Goal: Task Accomplishment & Management: Manage account settings

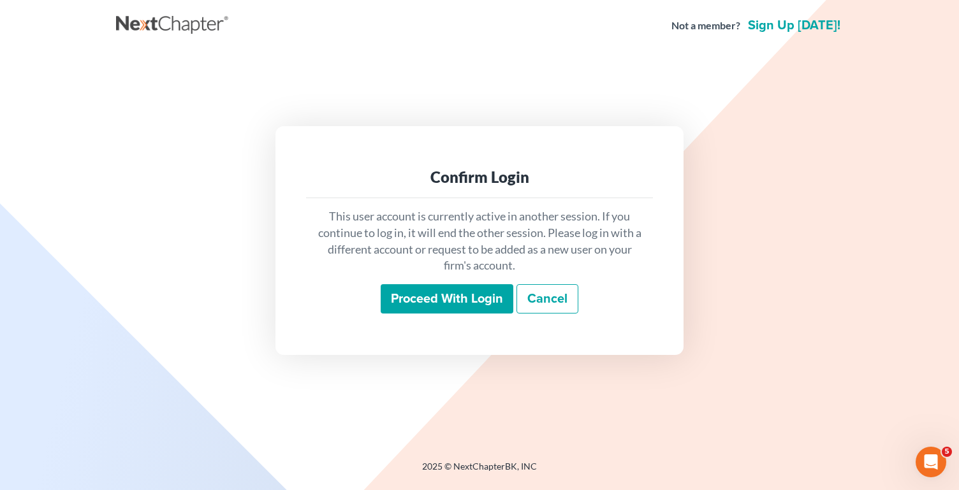
click at [437, 298] on input "Proceed with login" at bounding box center [447, 298] width 133 height 29
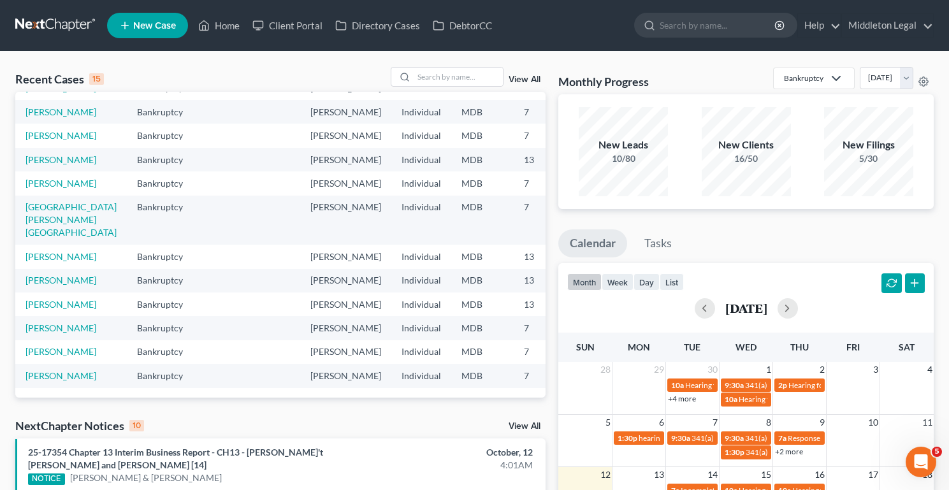
scroll to position [240, 0]
click at [409, 74] on icon at bounding box center [405, 77] width 10 height 10
click at [439, 74] on input "search" at bounding box center [458, 77] width 89 height 18
type input "mcdaniel"
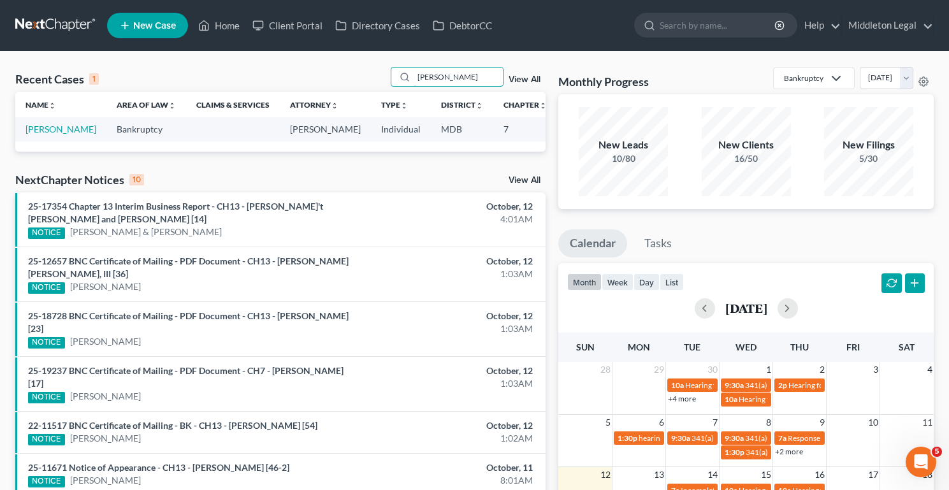
scroll to position [0, 0]
click at [43, 135] on link "McDaniel, Brandy" at bounding box center [61, 129] width 71 height 11
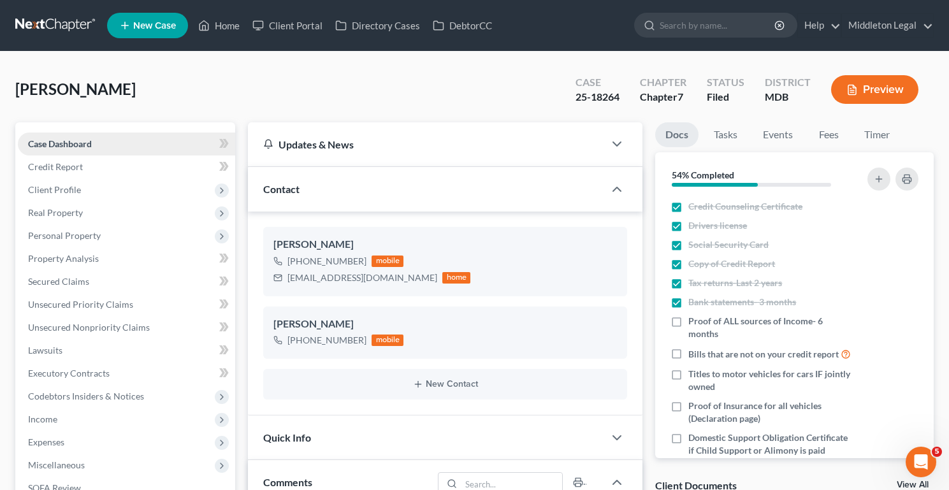
scroll to position [476, 0]
click at [70, 182] on span "Client Profile" at bounding box center [126, 190] width 217 height 23
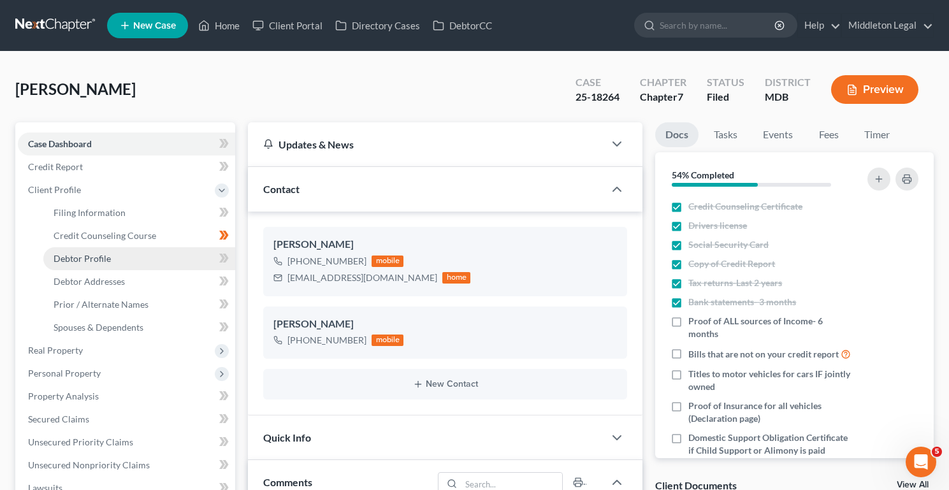
click at [163, 249] on link "Debtor Profile" at bounding box center [139, 258] width 192 height 23
select select "0"
select select "1"
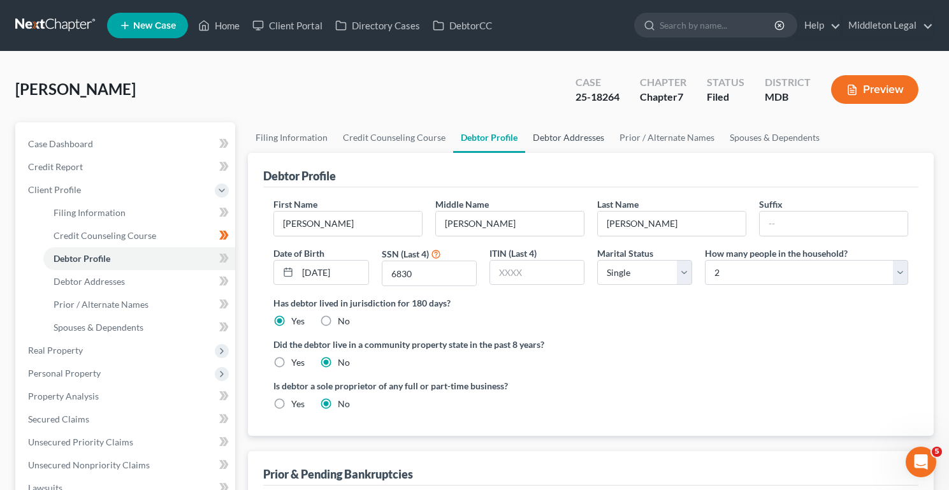
click at [598, 137] on link "Debtor Addresses" at bounding box center [568, 137] width 87 height 31
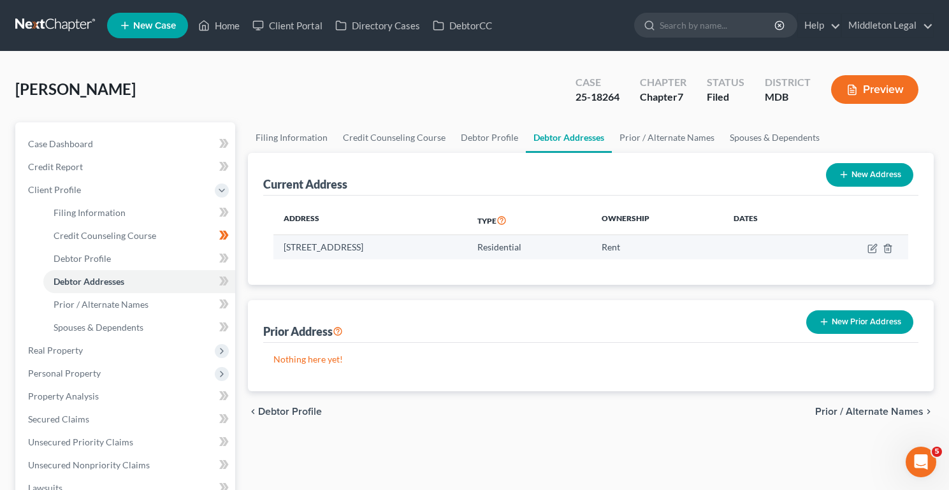
drag, startPoint x: 284, startPoint y: 247, endPoint x: 428, endPoint y: 256, distance: 144.3
click at [428, 256] on td "930 Punjab Cir, Essex, MD 21221" at bounding box center [371, 247] width 194 height 24
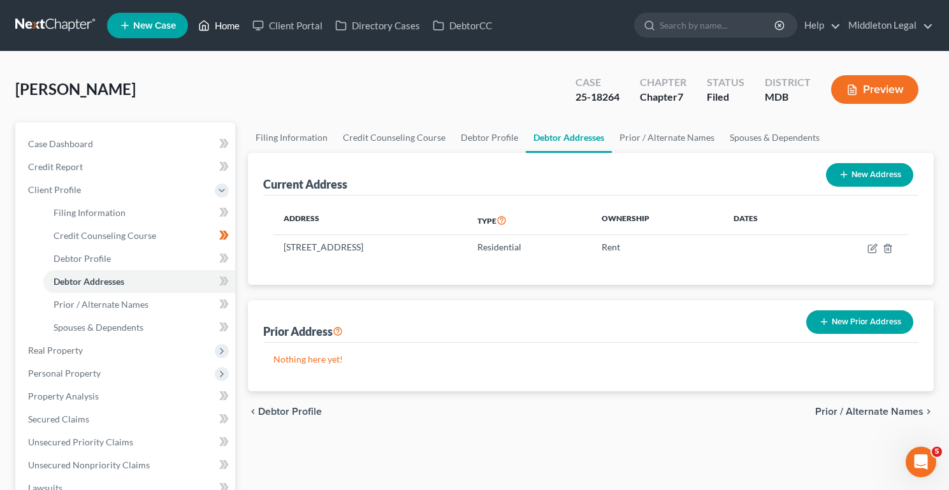
click at [222, 27] on link "Home" at bounding box center [219, 25] width 54 height 23
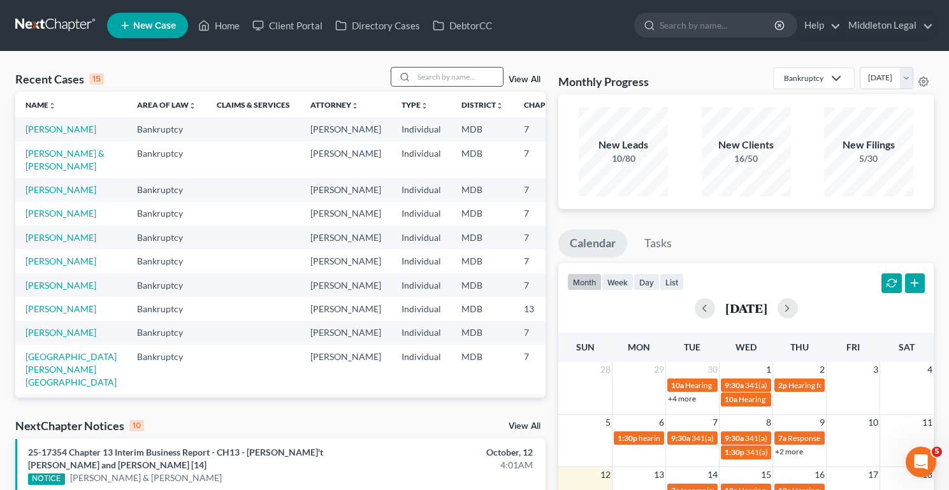
click at [457, 74] on input "search" at bounding box center [458, 77] width 89 height 18
type input "thomas"
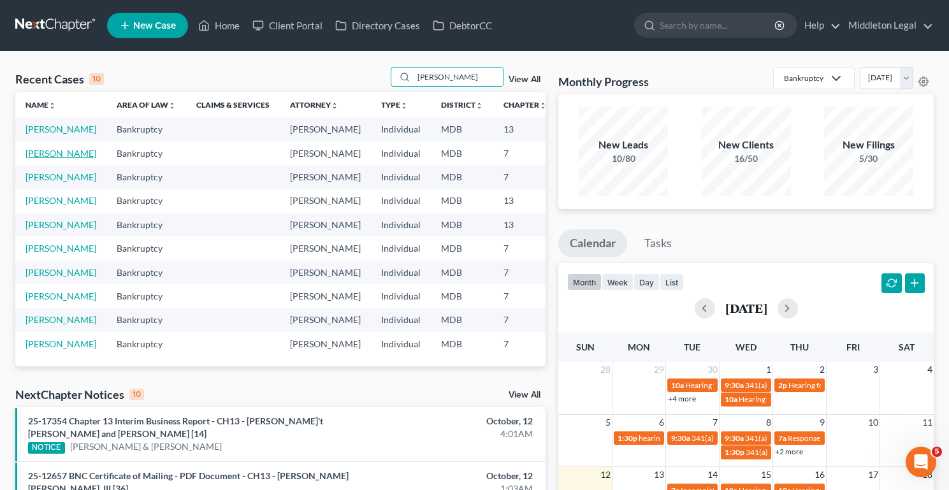
click at [31, 159] on link "Thomas, Mia" at bounding box center [61, 153] width 71 height 11
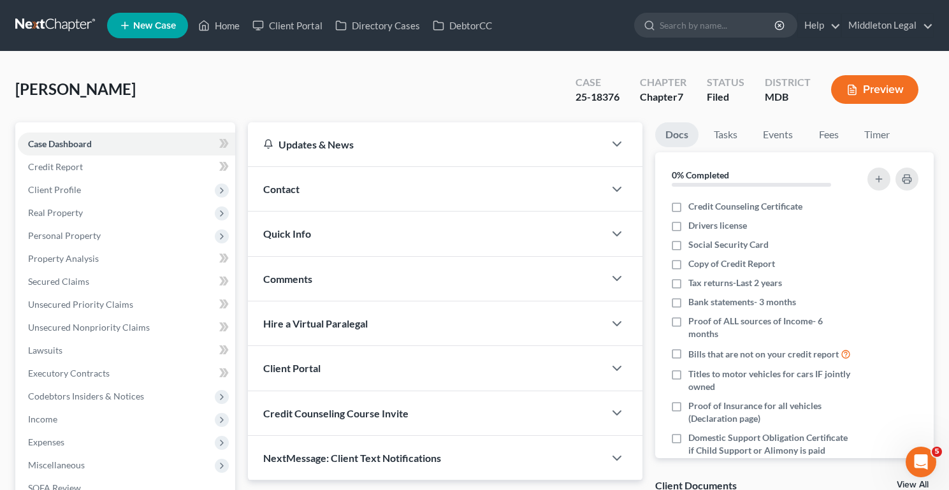
click at [349, 172] on div "Contact" at bounding box center [426, 189] width 356 height 44
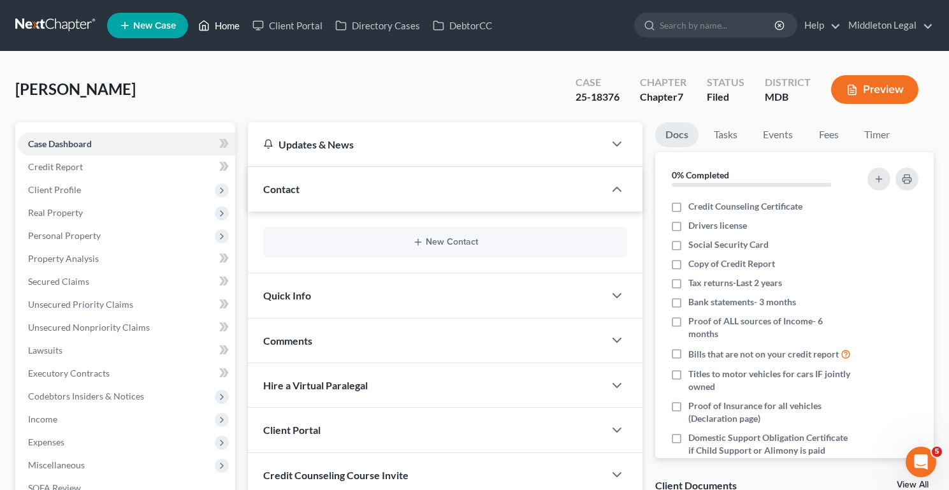
click at [236, 22] on link "Home" at bounding box center [219, 25] width 54 height 23
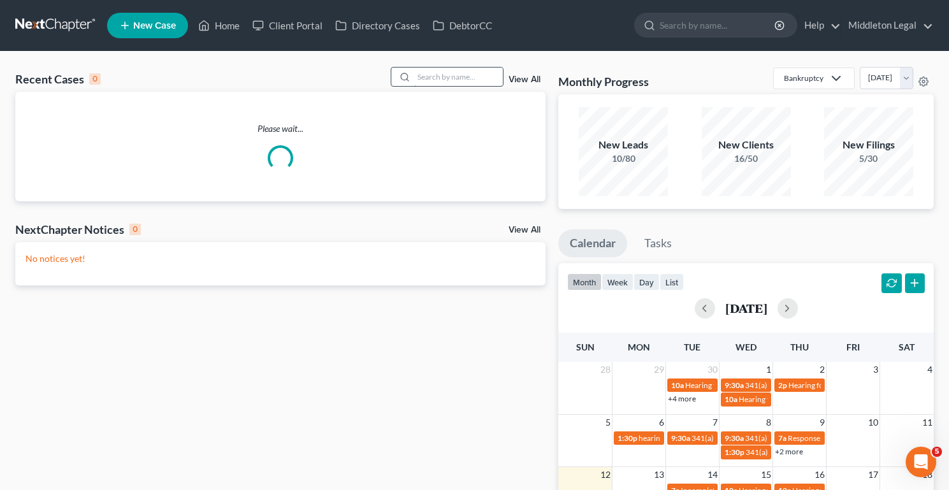
click at [457, 77] on input "search" at bounding box center [458, 77] width 89 height 18
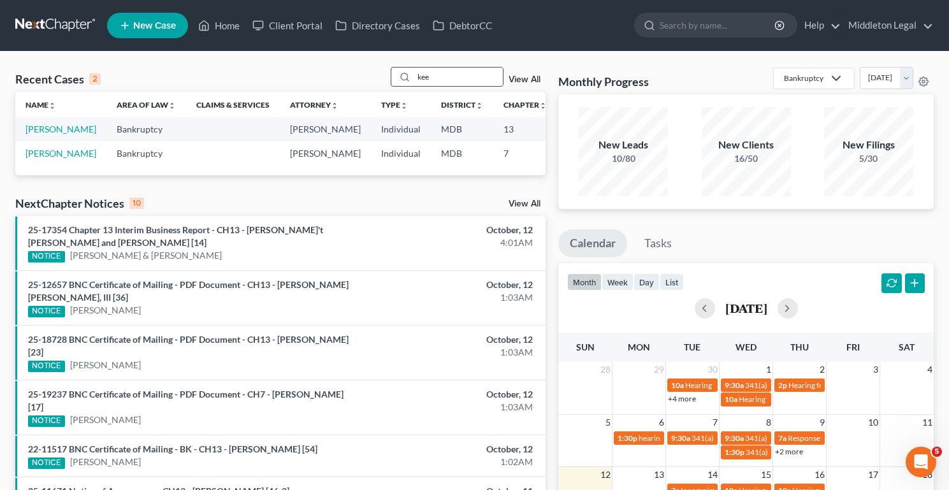
click at [441, 86] on div "kee" at bounding box center [447, 77] width 113 height 20
click at [441, 79] on input "kee" at bounding box center [458, 77] width 89 height 18
type input "harlee"
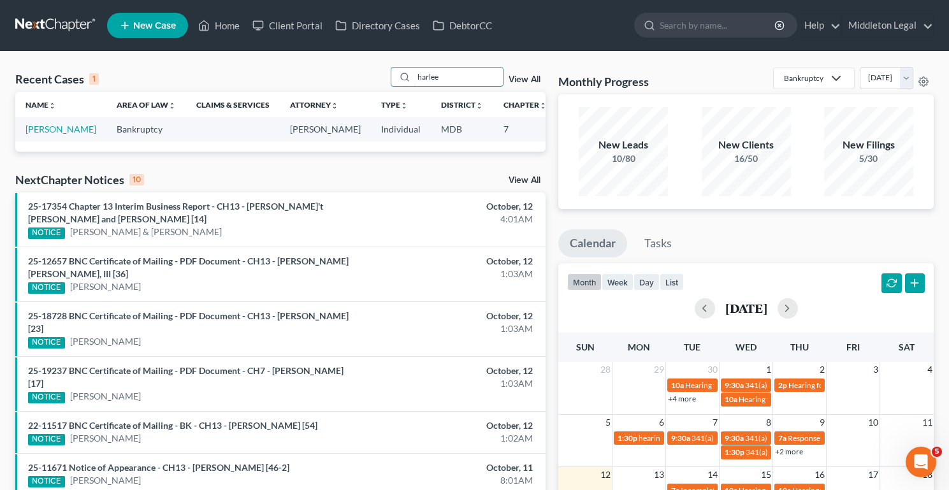
scroll to position [7, 0]
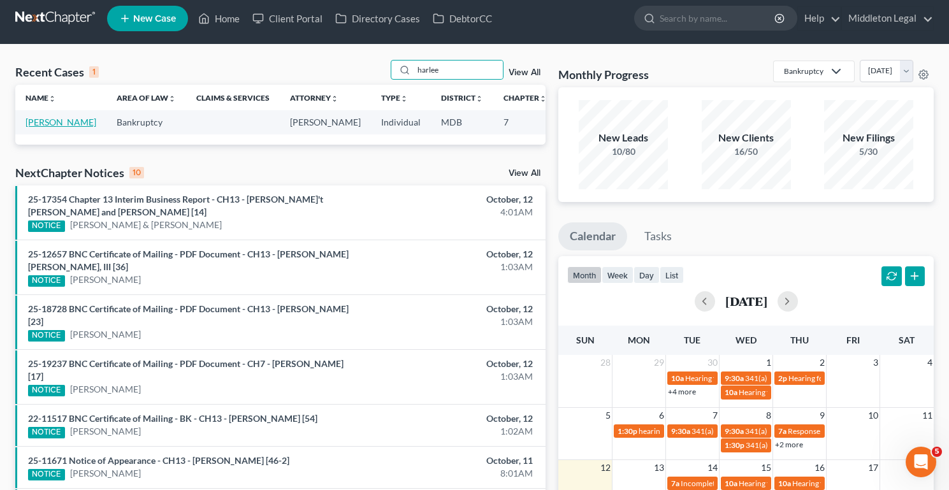
click at [33, 125] on link "Harlee, Elka" at bounding box center [61, 122] width 71 height 11
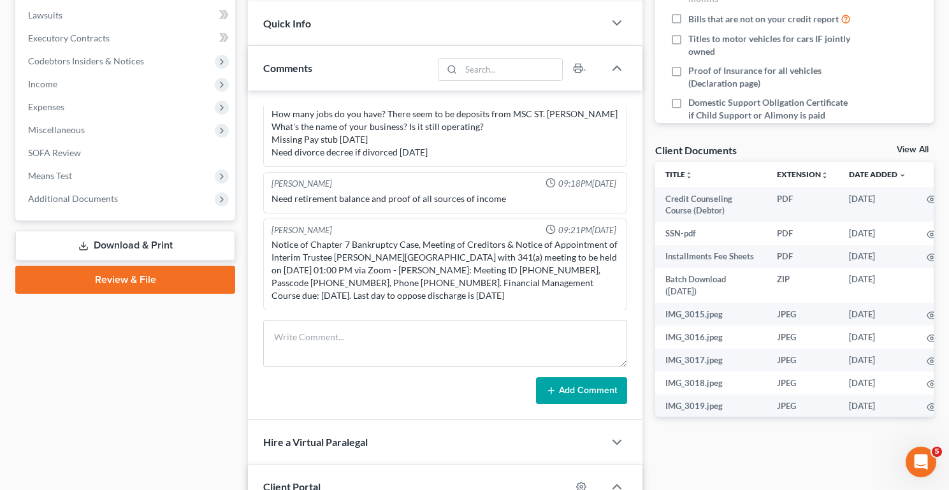
scroll to position [346, 0]
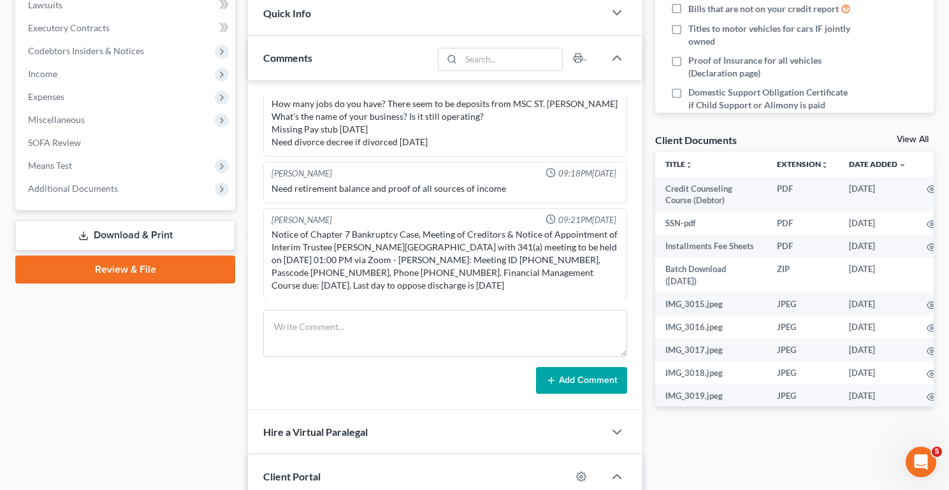
click at [905, 142] on link "View All" at bounding box center [913, 139] width 32 height 9
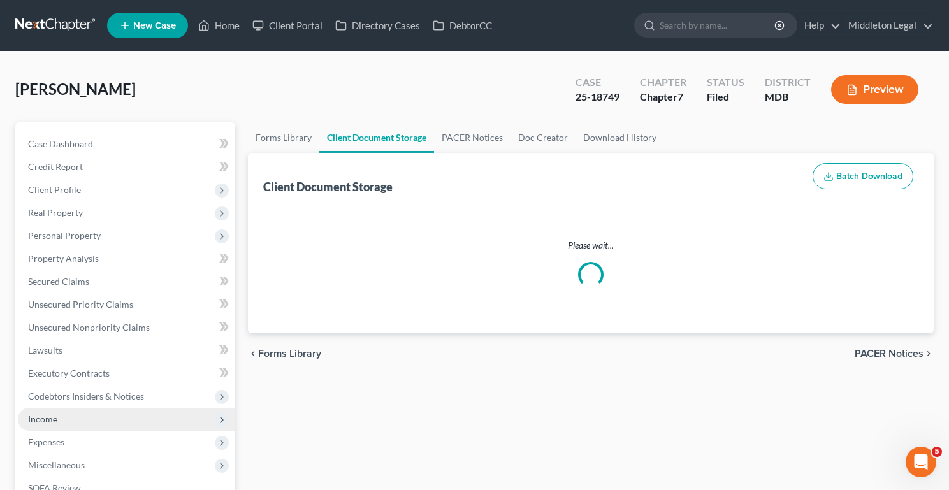
select select "14"
select select "59"
select select "14"
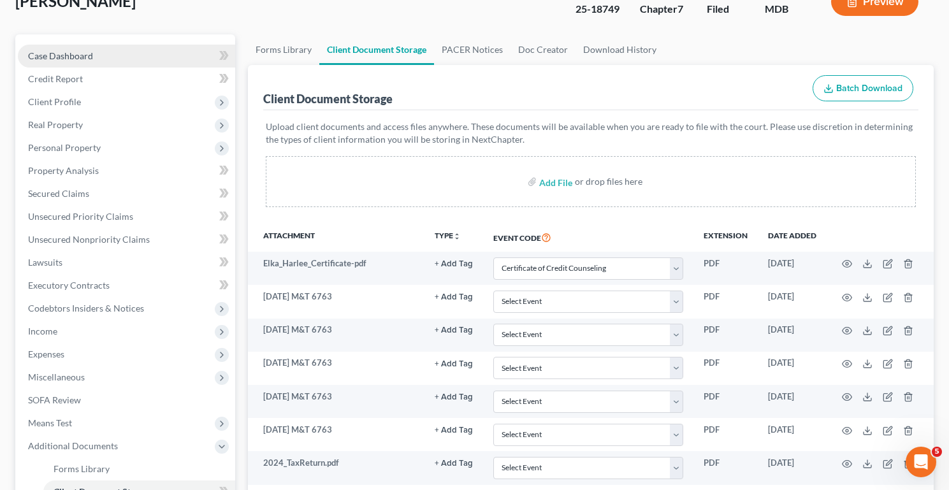
scroll to position [69, 0]
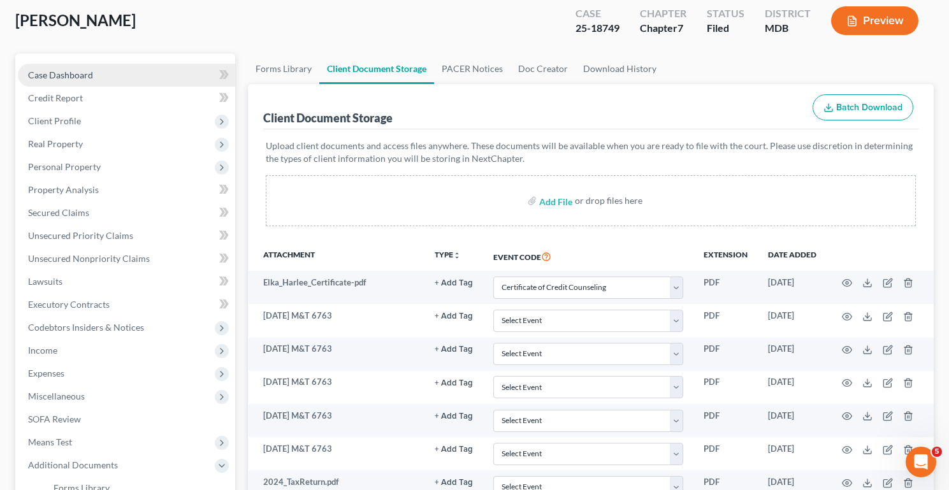
click at [99, 71] on link "Case Dashboard" at bounding box center [126, 75] width 217 height 23
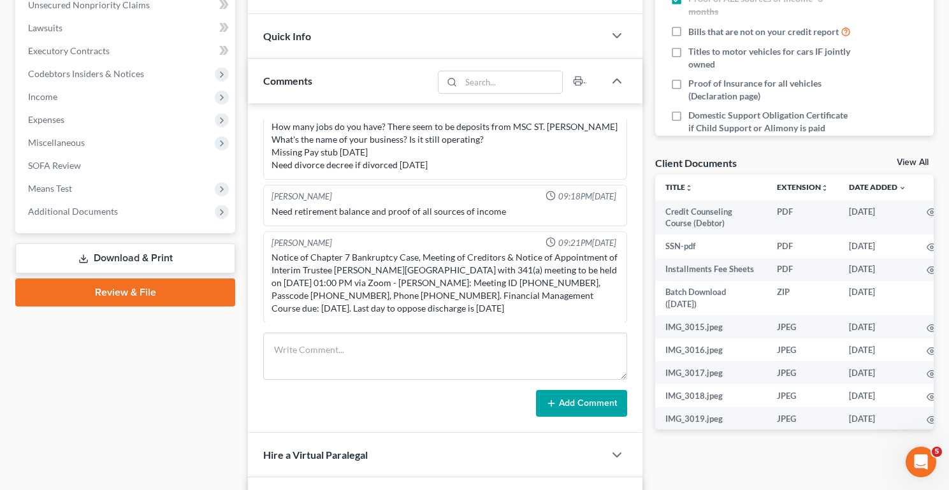
scroll to position [328, 0]
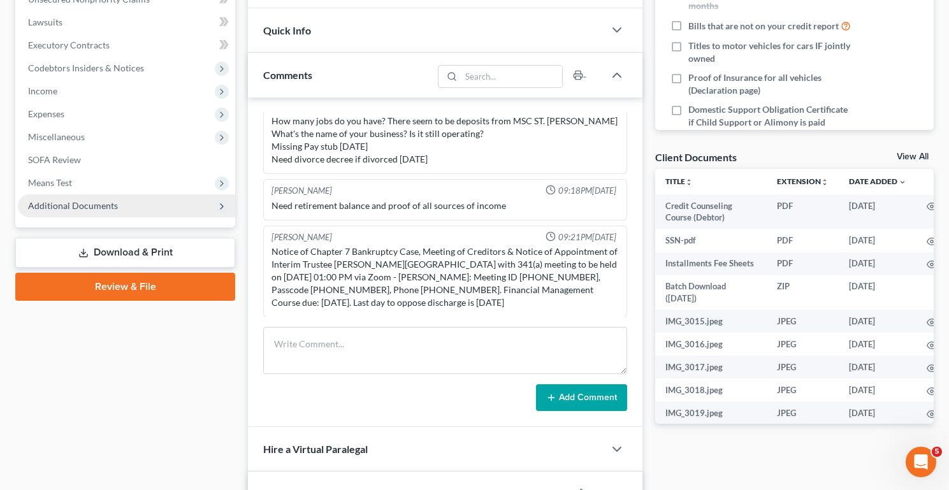
click at [86, 208] on span "Additional Documents" at bounding box center [73, 205] width 90 height 11
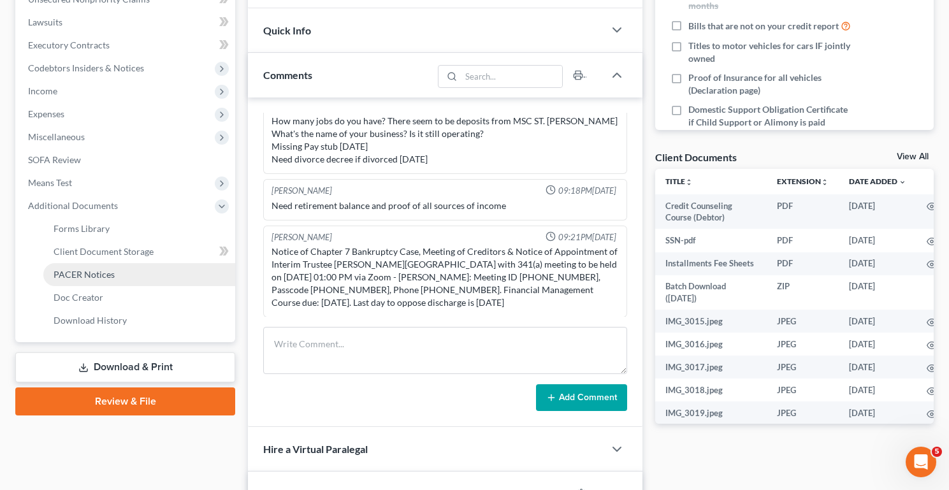
click at [84, 275] on span "PACER Notices" at bounding box center [84, 274] width 61 height 11
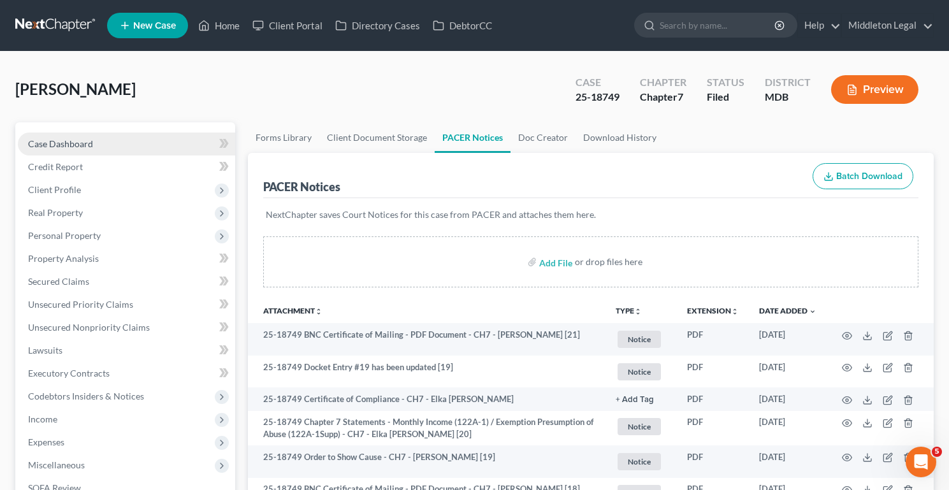
click at [140, 140] on link "Case Dashboard" at bounding box center [126, 144] width 217 height 23
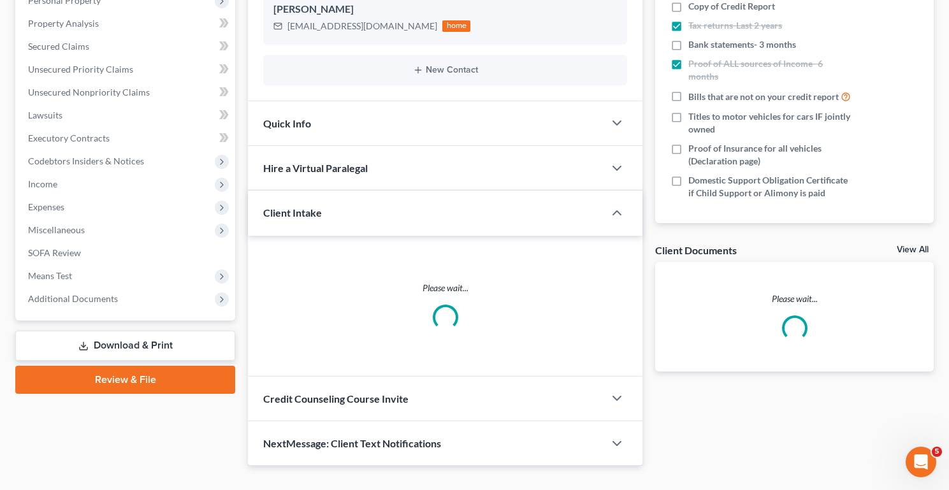
scroll to position [259, 0]
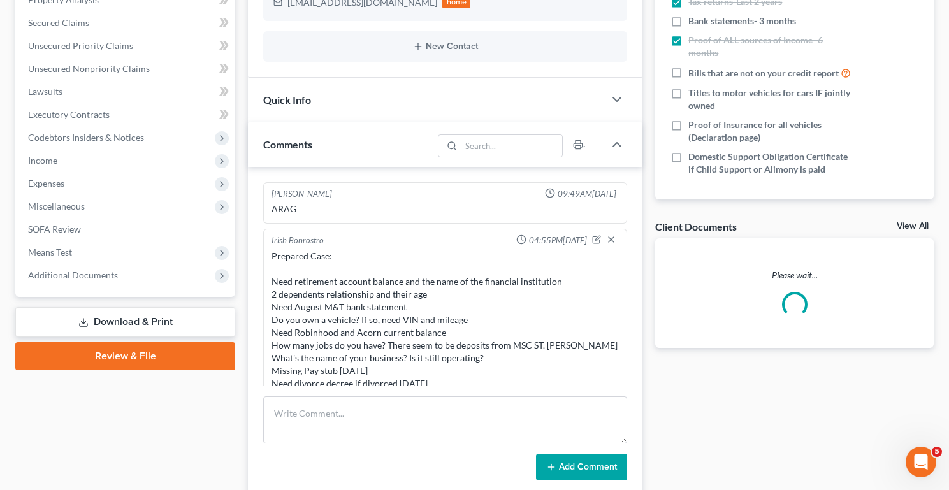
click at [909, 226] on link "View All" at bounding box center [913, 226] width 32 height 9
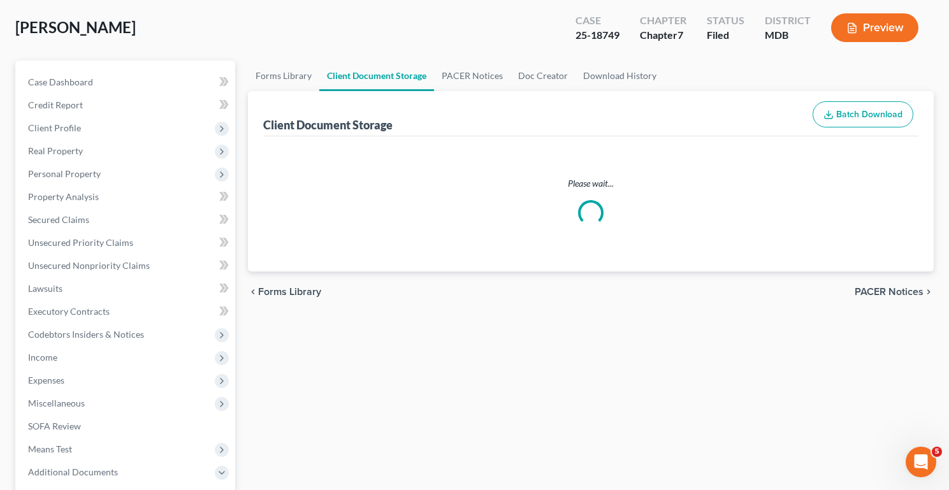
scroll to position [14, 0]
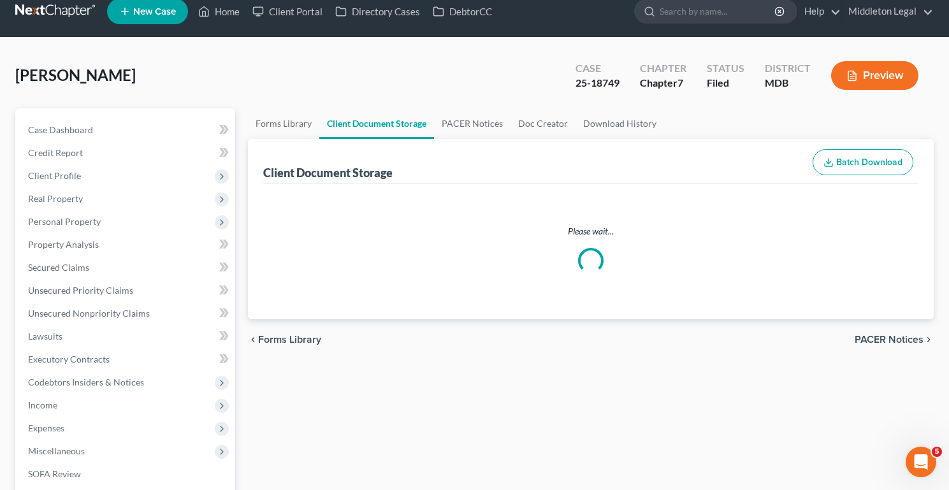
select select "14"
select select "59"
select select "14"
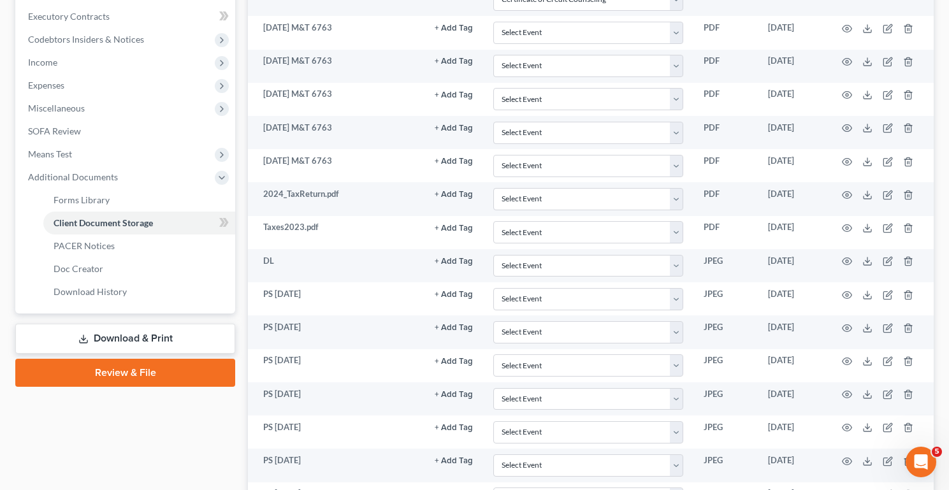
scroll to position [358, 0]
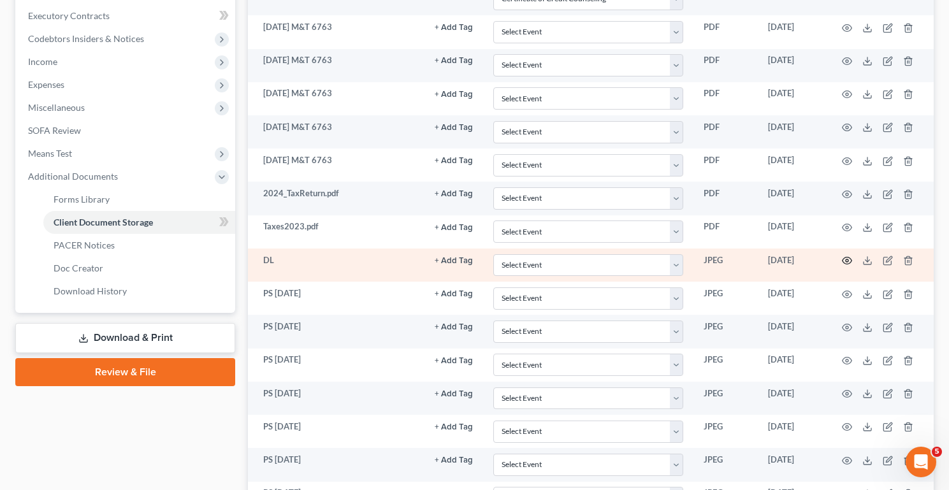
click at [850, 261] on icon "button" at bounding box center [847, 261] width 10 height 10
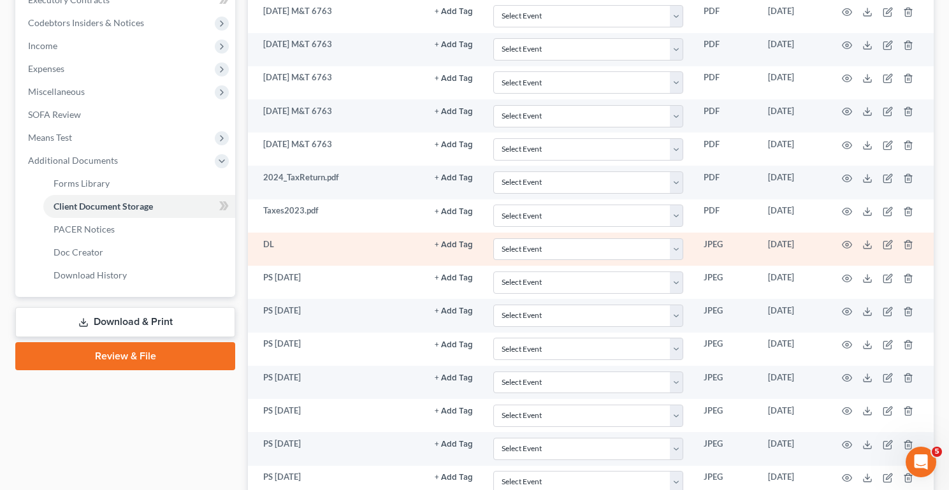
scroll to position [384, 0]
